Goal: Task Accomplishment & Management: Complete application form

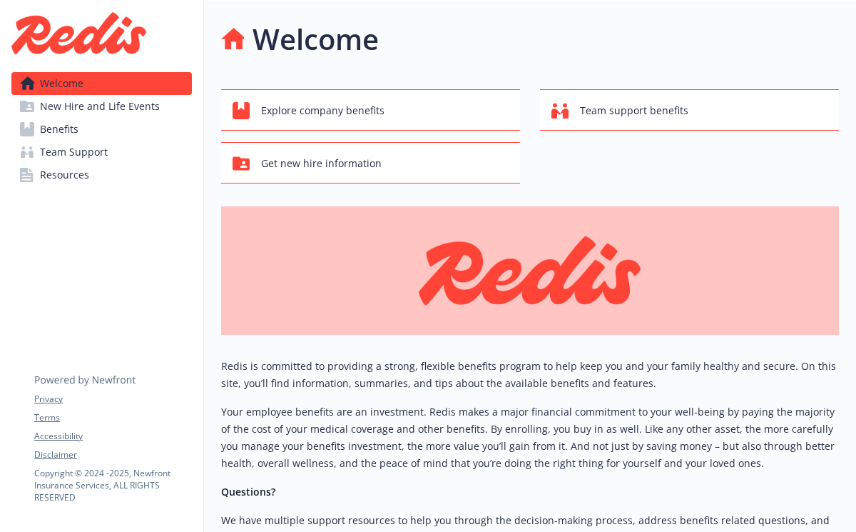
click at [149, 108] on span "New Hire and Life Events" at bounding box center [100, 106] width 120 height 23
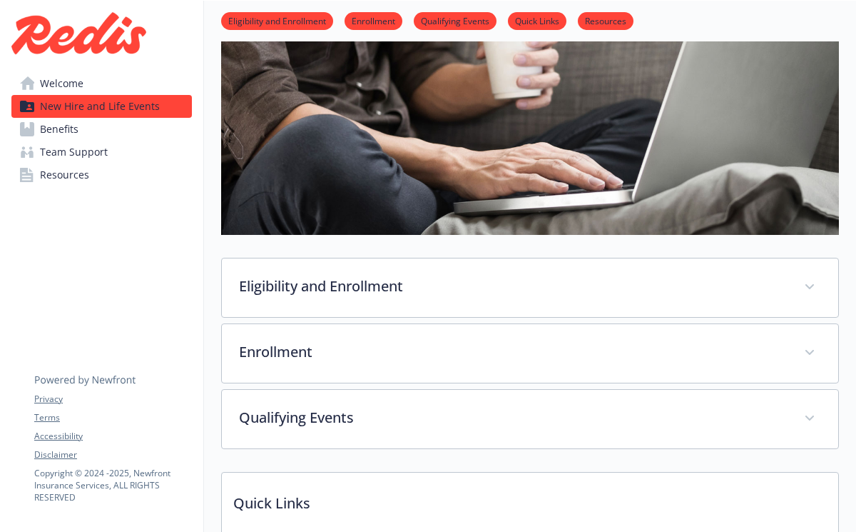
scroll to position [157, 0]
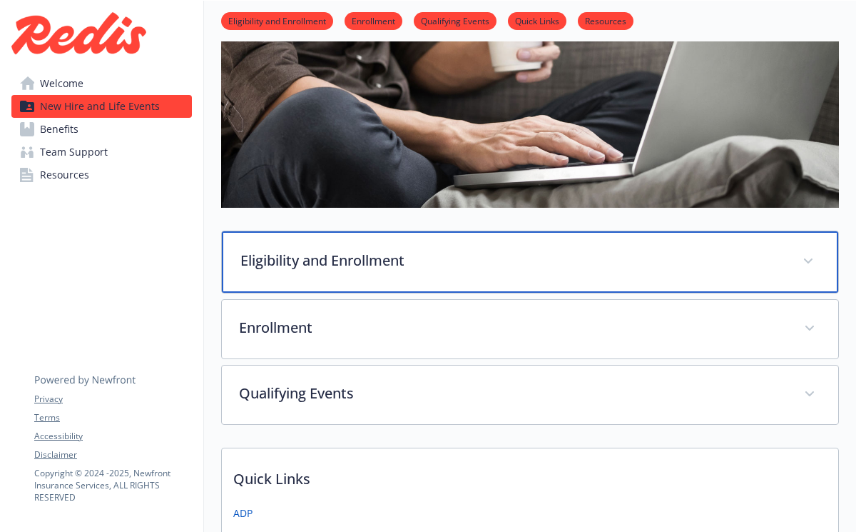
click at [338, 270] on div "Eligibility and Enrollment" at bounding box center [530, 261] width 617 height 61
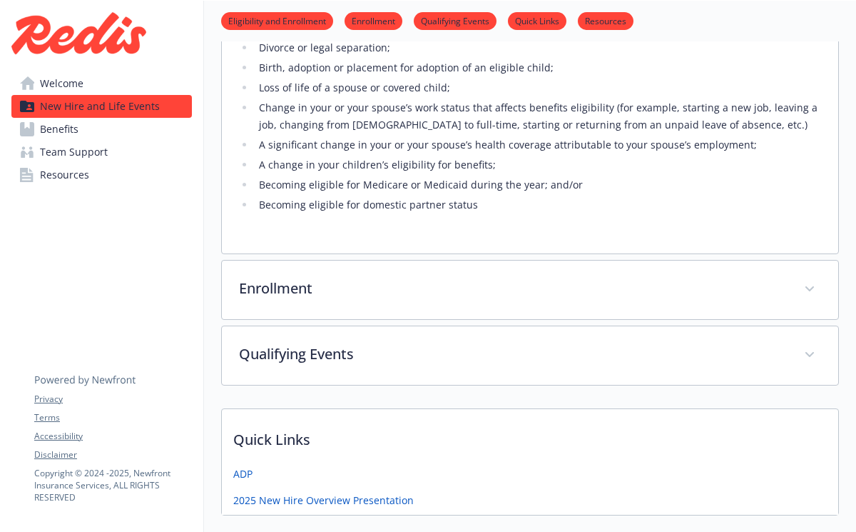
scroll to position [767, 0]
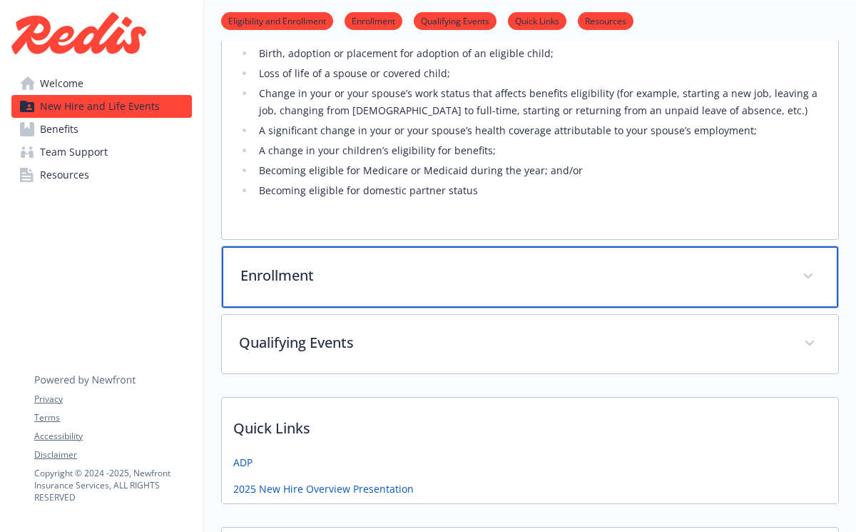
click at [405, 273] on p "Enrollment" at bounding box center [513, 275] width 545 height 21
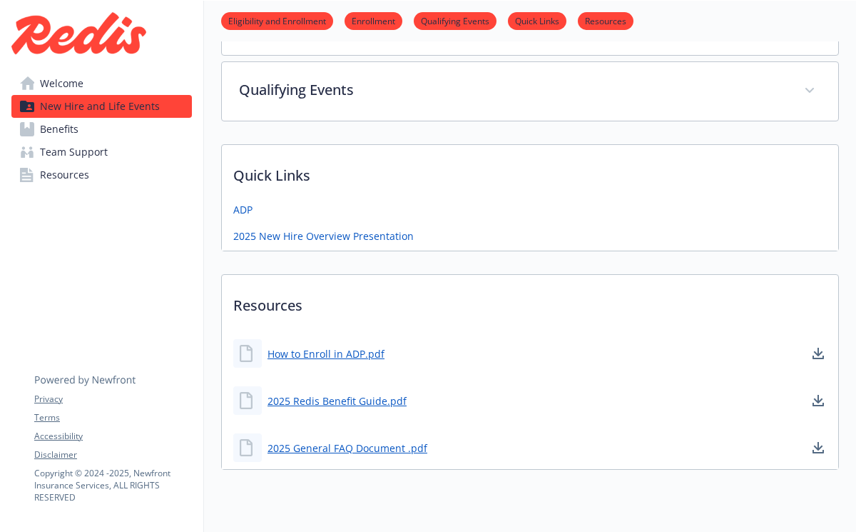
scroll to position [1232, 0]
